Goal: Navigation & Orientation: Find specific page/section

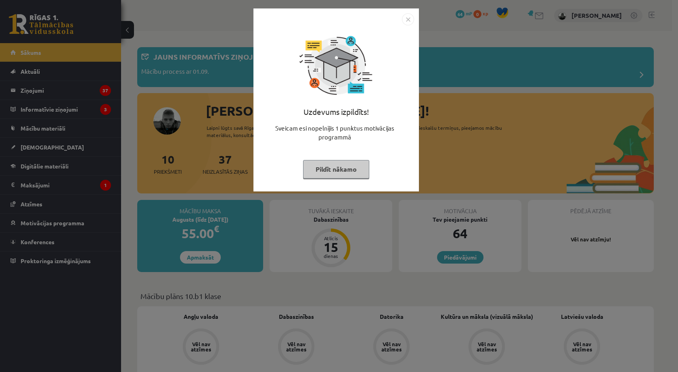
click at [359, 173] on button "Pildīt nākamo" at bounding box center [336, 169] width 66 height 19
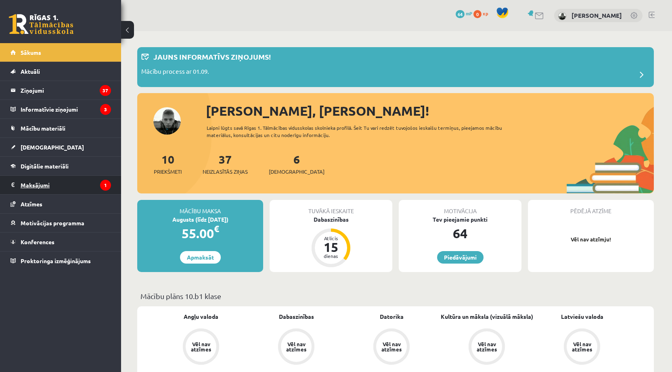
click at [56, 188] on legend "Maksājumi 1" at bounding box center [66, 185] width 90 height 19
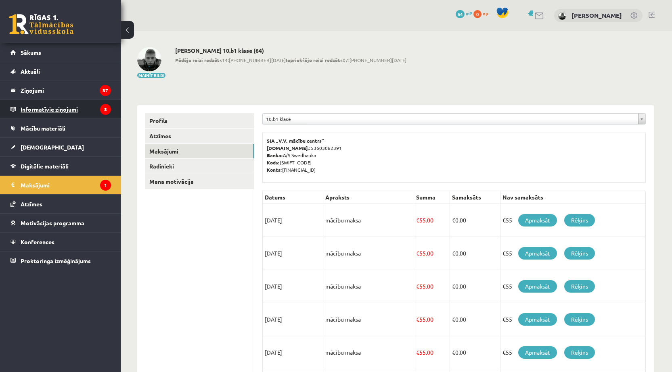
click at [46, 111] on legend "Informatīvie ziņojumi 3" at bounding box center [66, 109] width 90 height 19
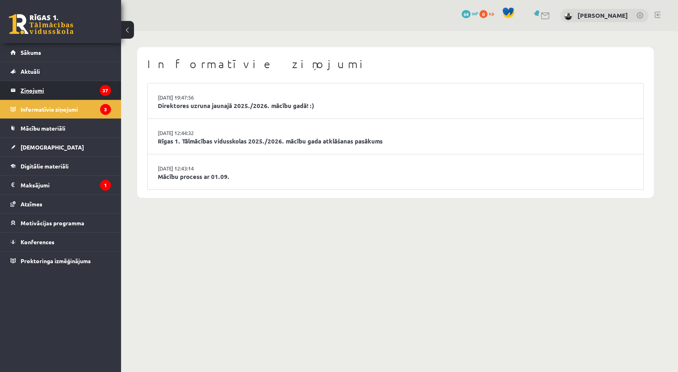
click at [91, 84] on legend "Ziņojumi 37" at bounding box center [66, 90] width 90 height 19
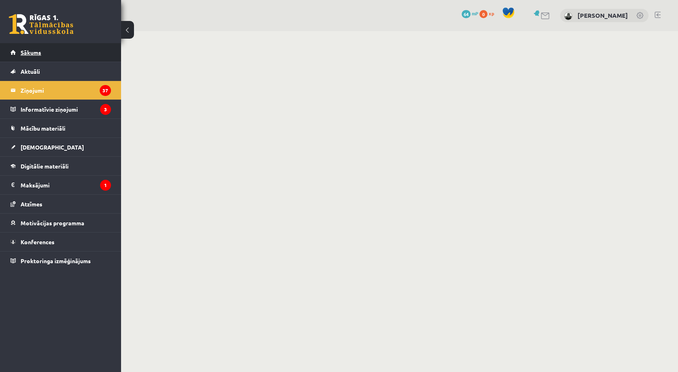
click at [75, 51] on link "Sākums" at bounding box center [60, 52] width 100 height 19
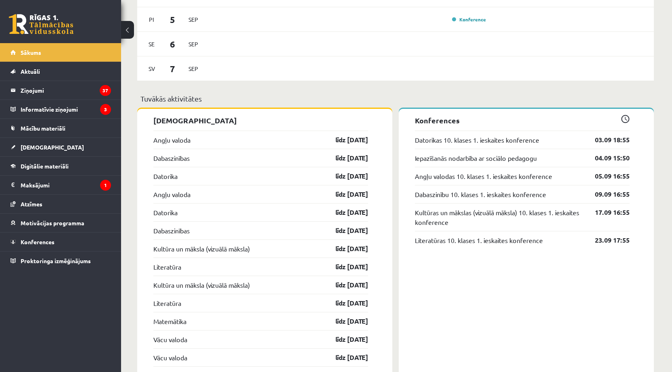
scroll to position [646, 0]
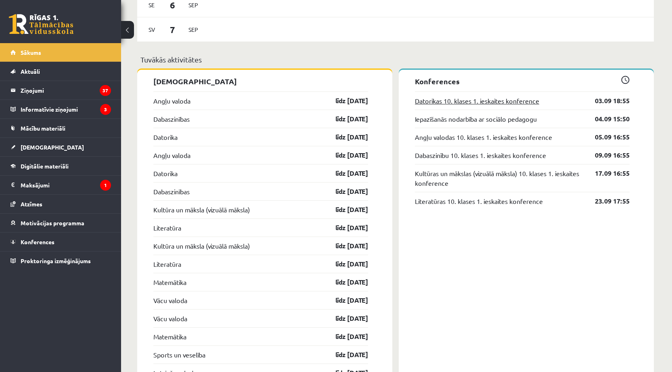
click at [485, 106] on link "Datorikas 10. klases 1. ieskaites konference" at bounding box center [477, 101] width 124 height 10
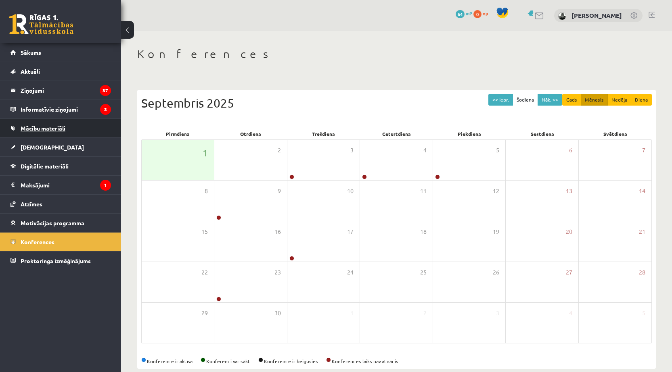
click at [86, 134] on link "Mācību materiāli" at bounding box center [60, 128] width 100 height 19
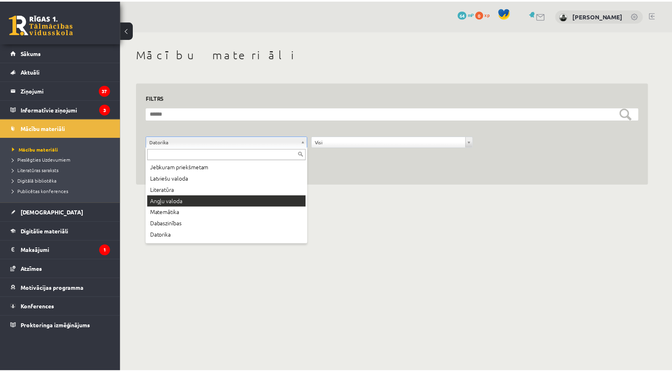
scroll to position [44, 0]
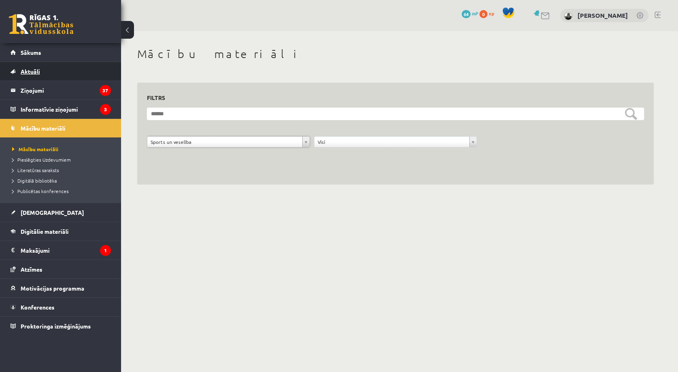
click at [46, 73] on link "Aktuāli" at bounding box center [60, 71] width 100 height 19
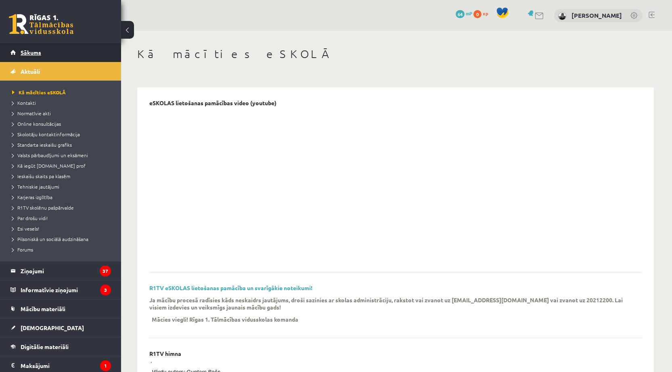
click at [42, 52] on link "Sākums" at bounding box center [60, 52] width 100 height 19
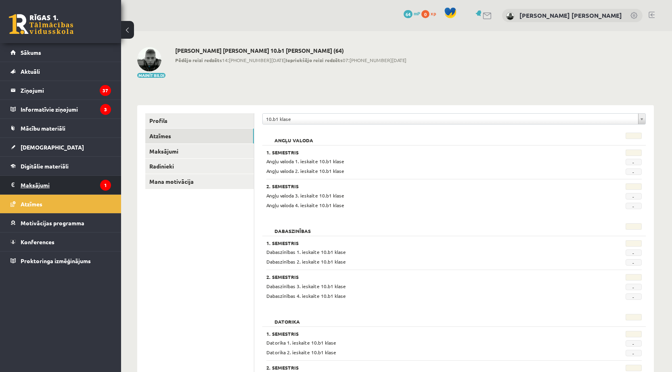
click at [63, 186] on legend "Maksājumi 1" at bounding box center [66, 185] width 90 height 19
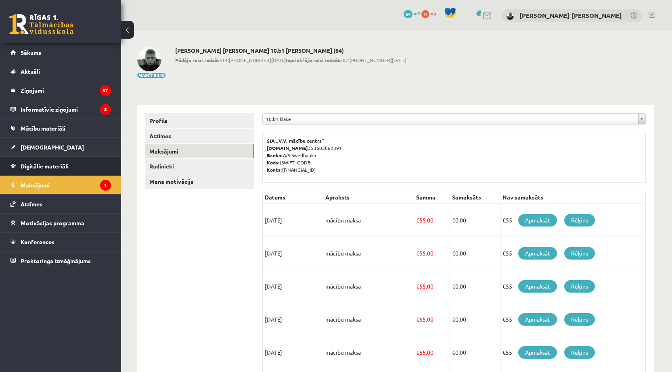
click at [63, 166] on span "Digitālie materiāli" at bounding box center [45, 166] width 48 height 7
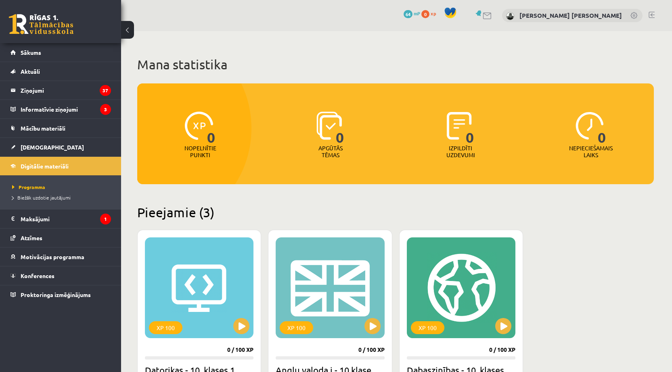
scroll to position [180, 0]
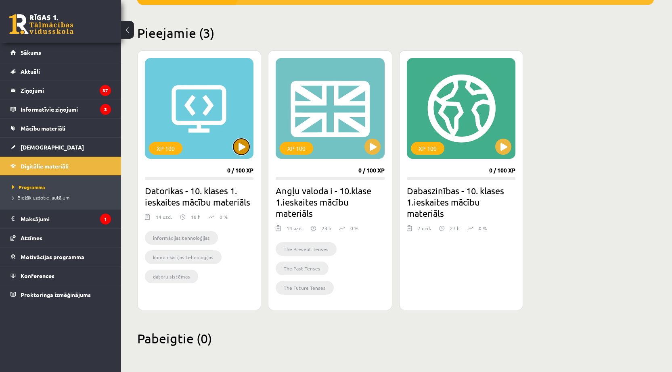
click at [240, 150] on button at bounding box center [241, 147] width 16 height 16
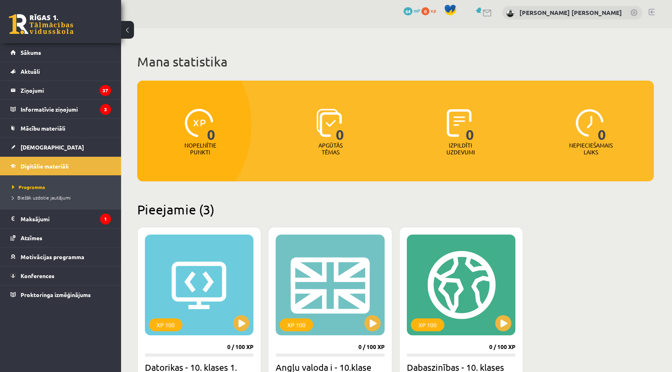
scroll to position [0, 0]
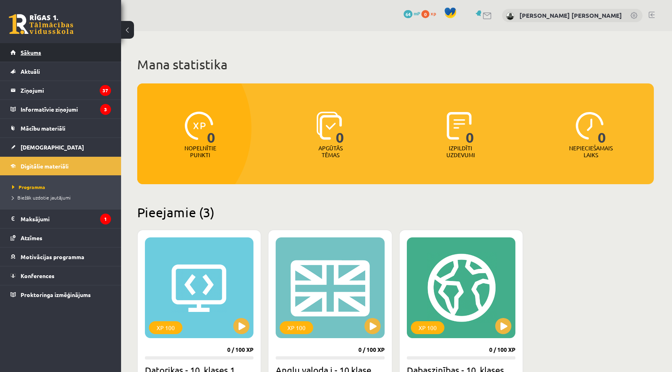
click at [58, 52] on link "Sākums" at bounding box center [60, 52] width 100 height 19
